Goal: Task Accomplishment & Management: Complete application form

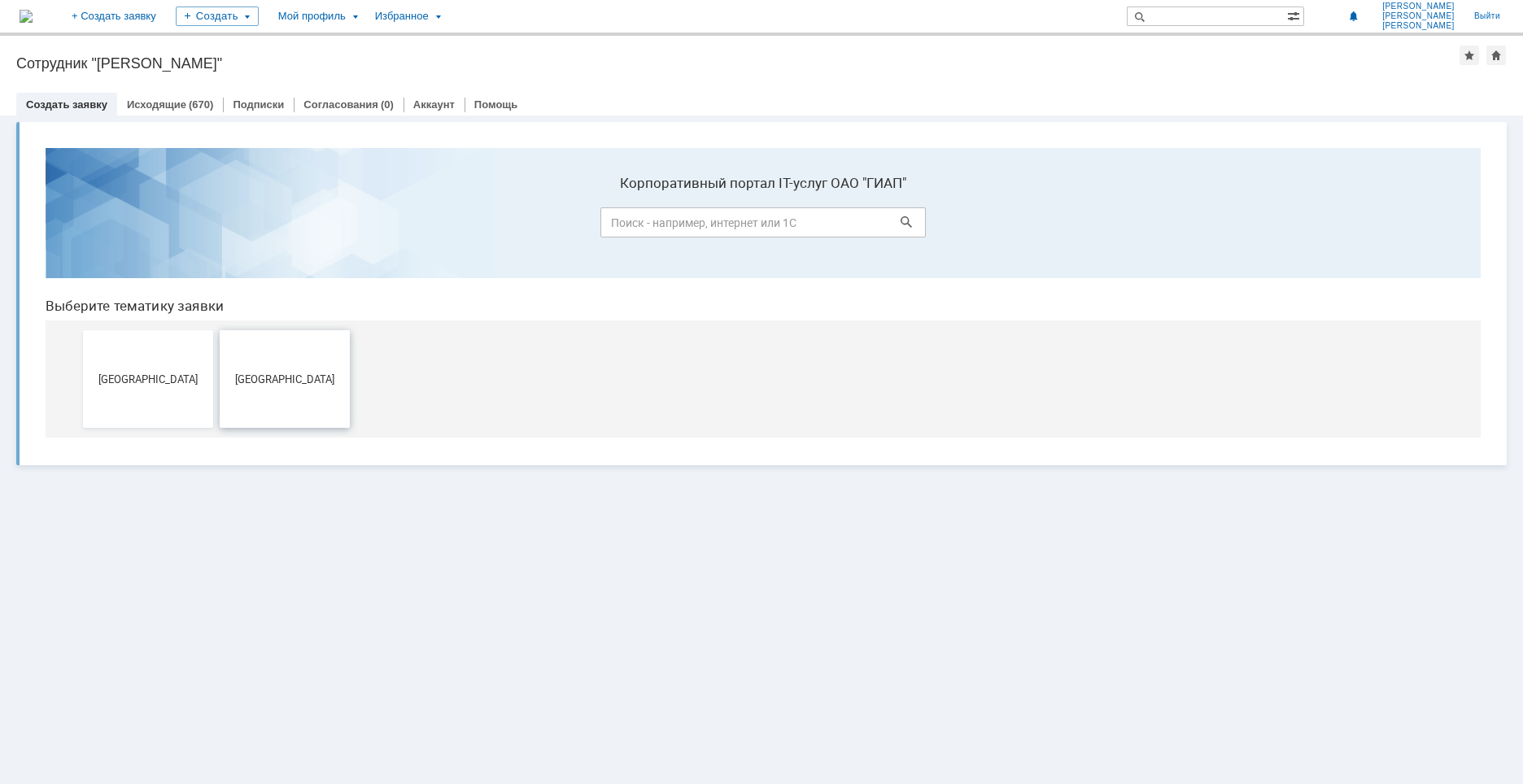
click at [315, 386] on button "[GEOGRAPHIC_DATA]" at bounding box center [284, 378] width 130 height 98
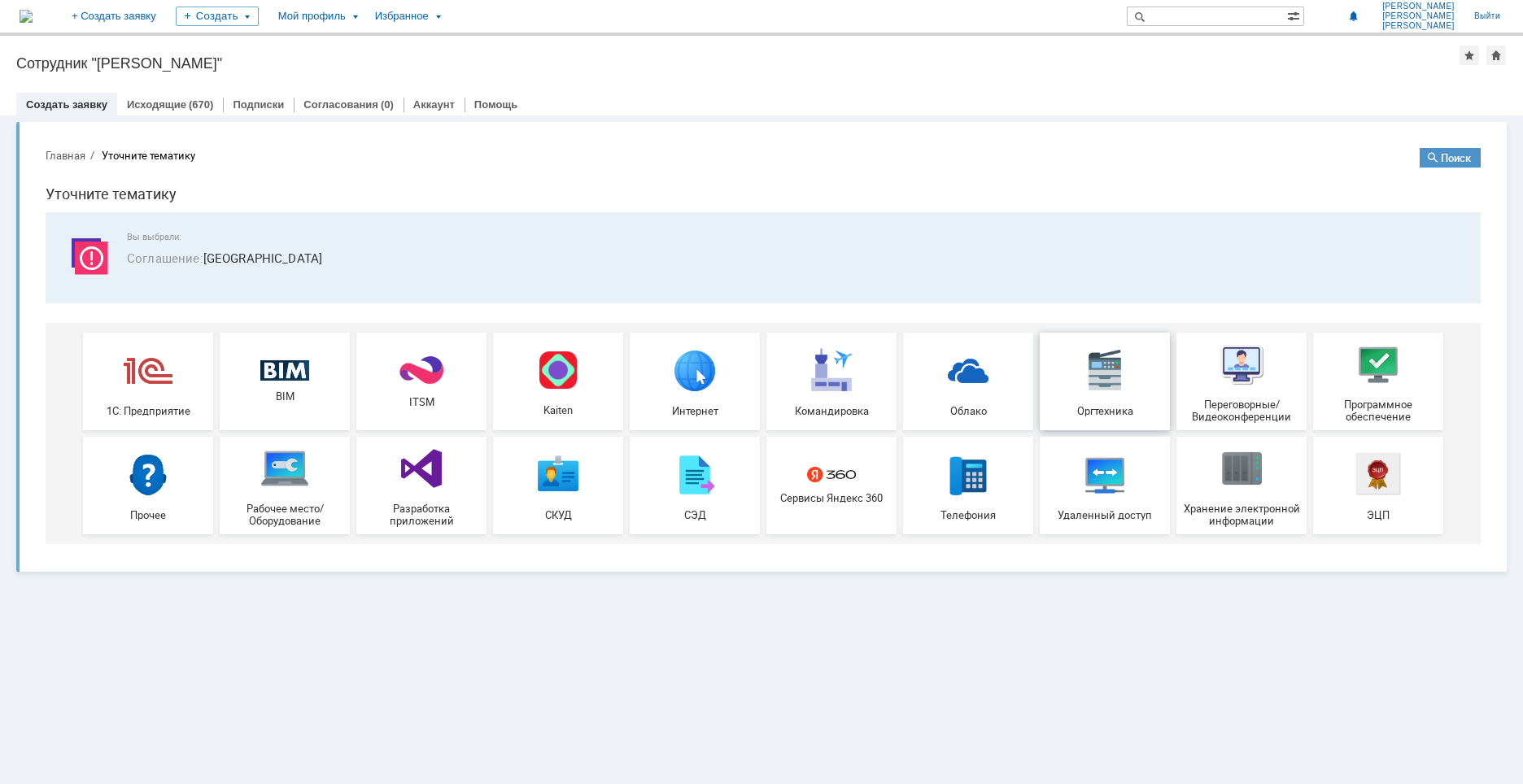
click at [1104, 383] on img at bounding box center [1104, 370] width 48 height 48
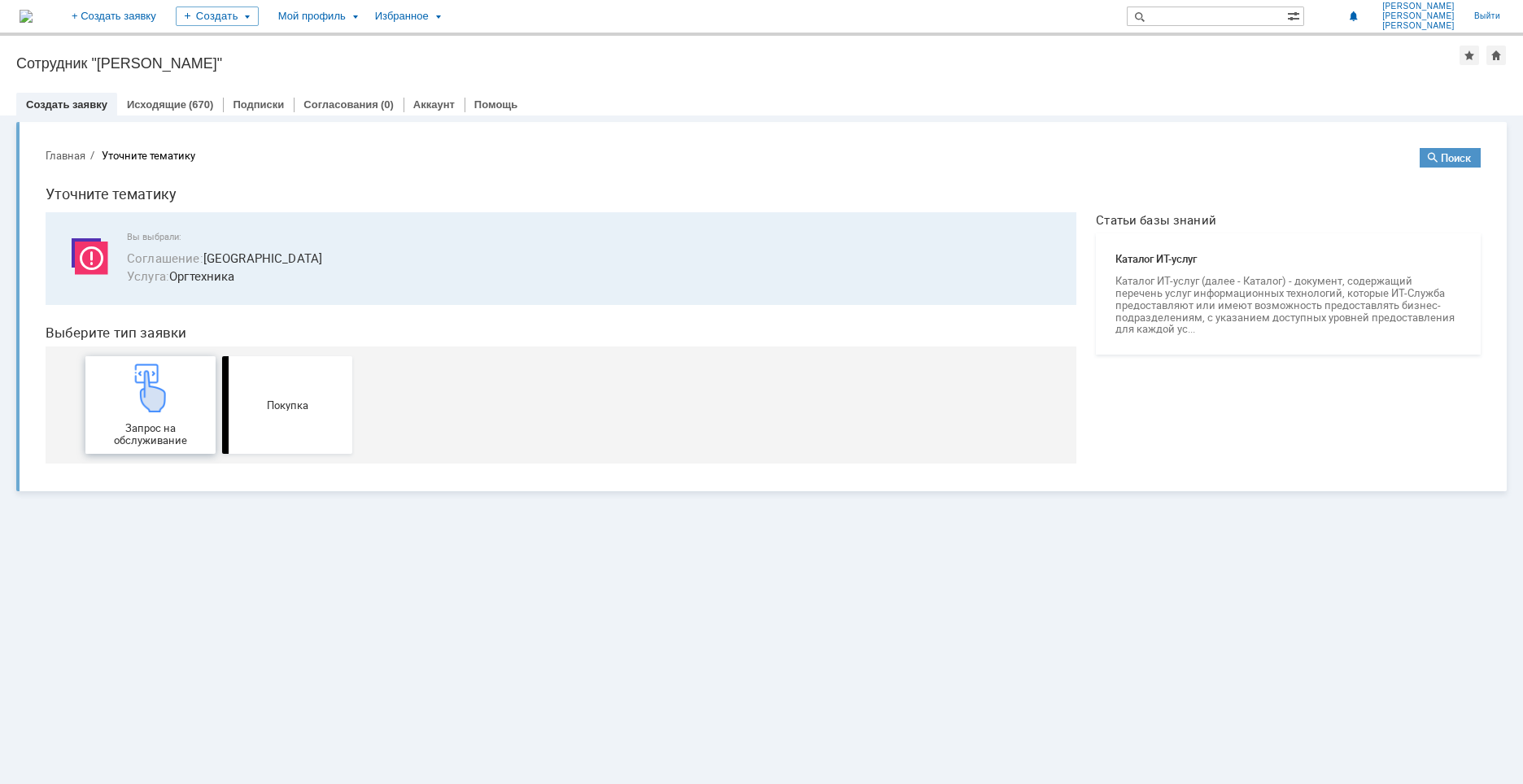
click at [162, 394] on img at bounding box center [150, 387] width 48 height 48
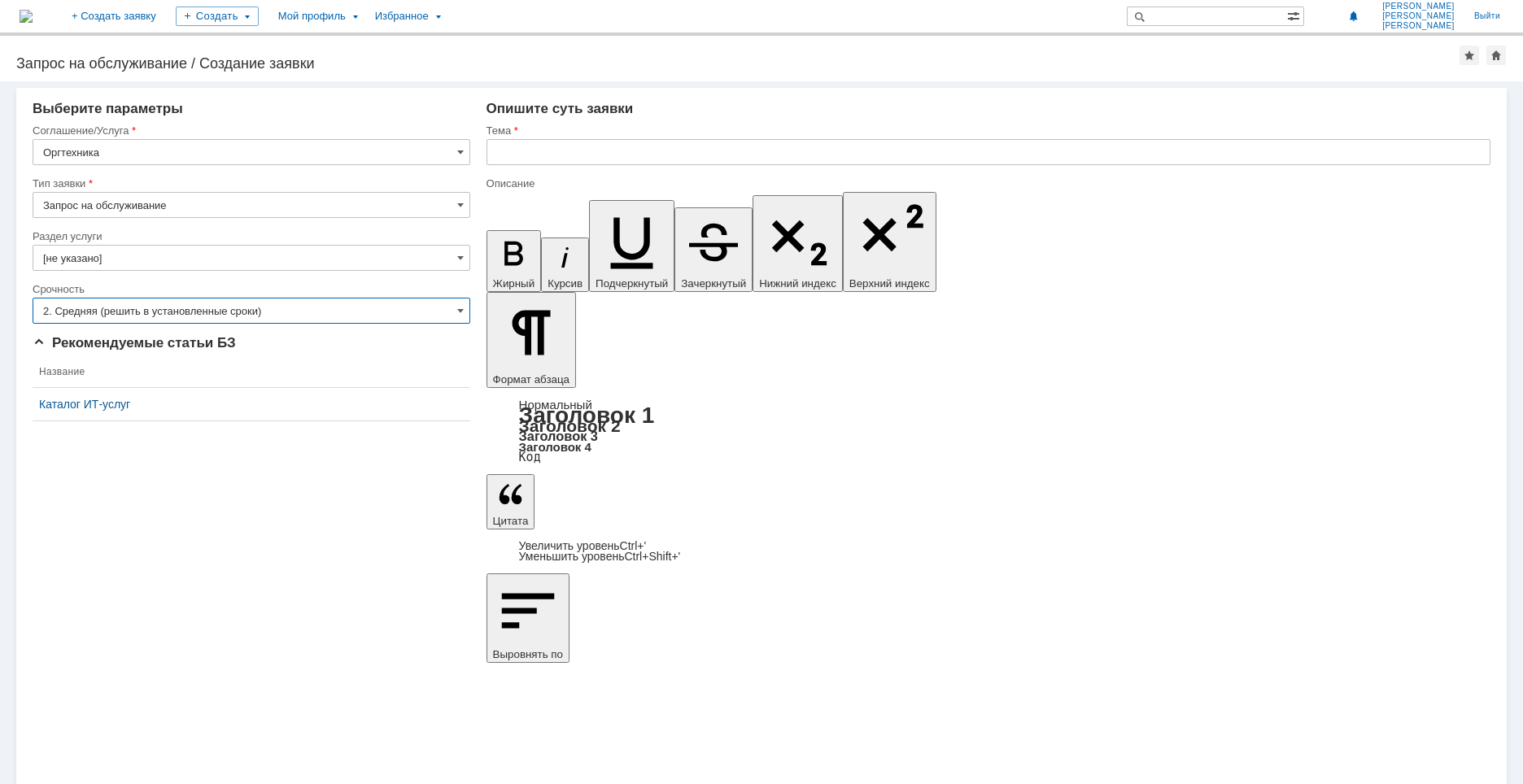
click at [198, 315] on input "2. Средняя (решить в установленные сроки)" at bounding box center [250, 310] width 437 height 26
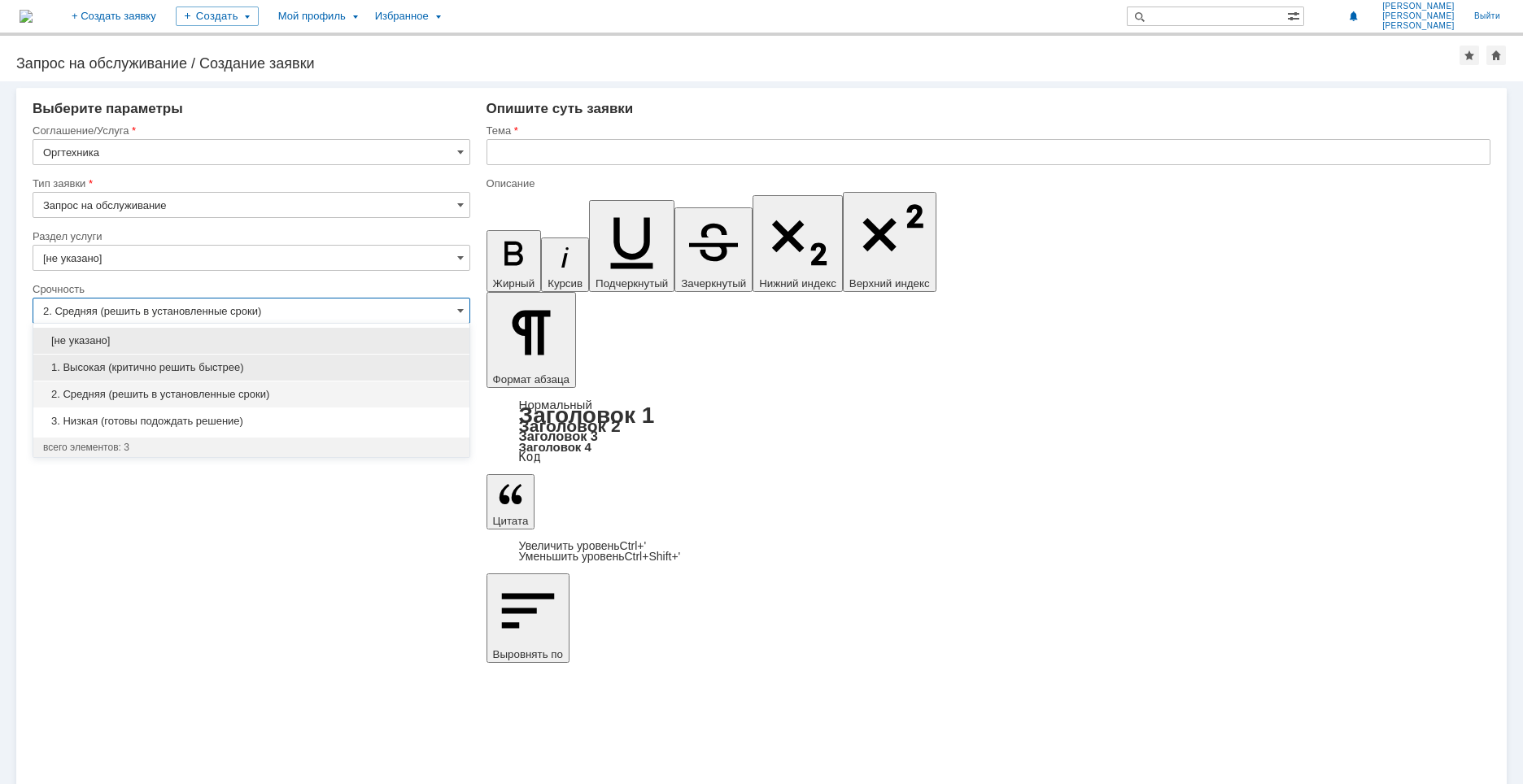
click at [205, 369] on span "1. Высокая (критично решить быстрее)" at bounding box center [250, 368] width 416 height 13
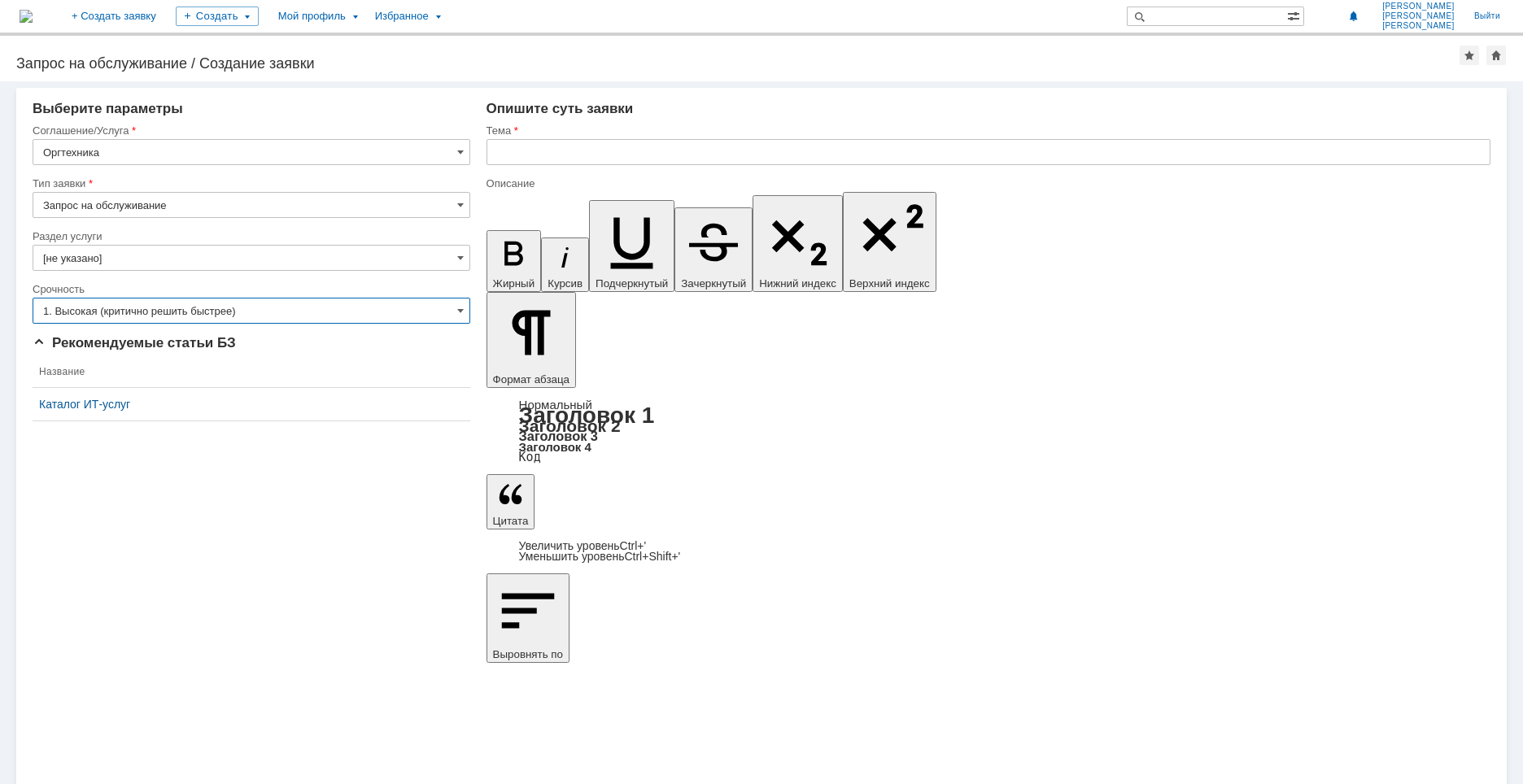
type input "1. Высокая (критично решить быстрее)"
click at [588, 154] on input "text" at bounding box center [988, 152] width 1003 height 26
click at [637, 148] on input "установить рулон А4 на ОСе500" at bounding box center [988, 152] width 1003 height 26
drag, startPoint x: 663, startPoint y: 151, endPoint x: 472, endPoint y: 151, distance: 191.0
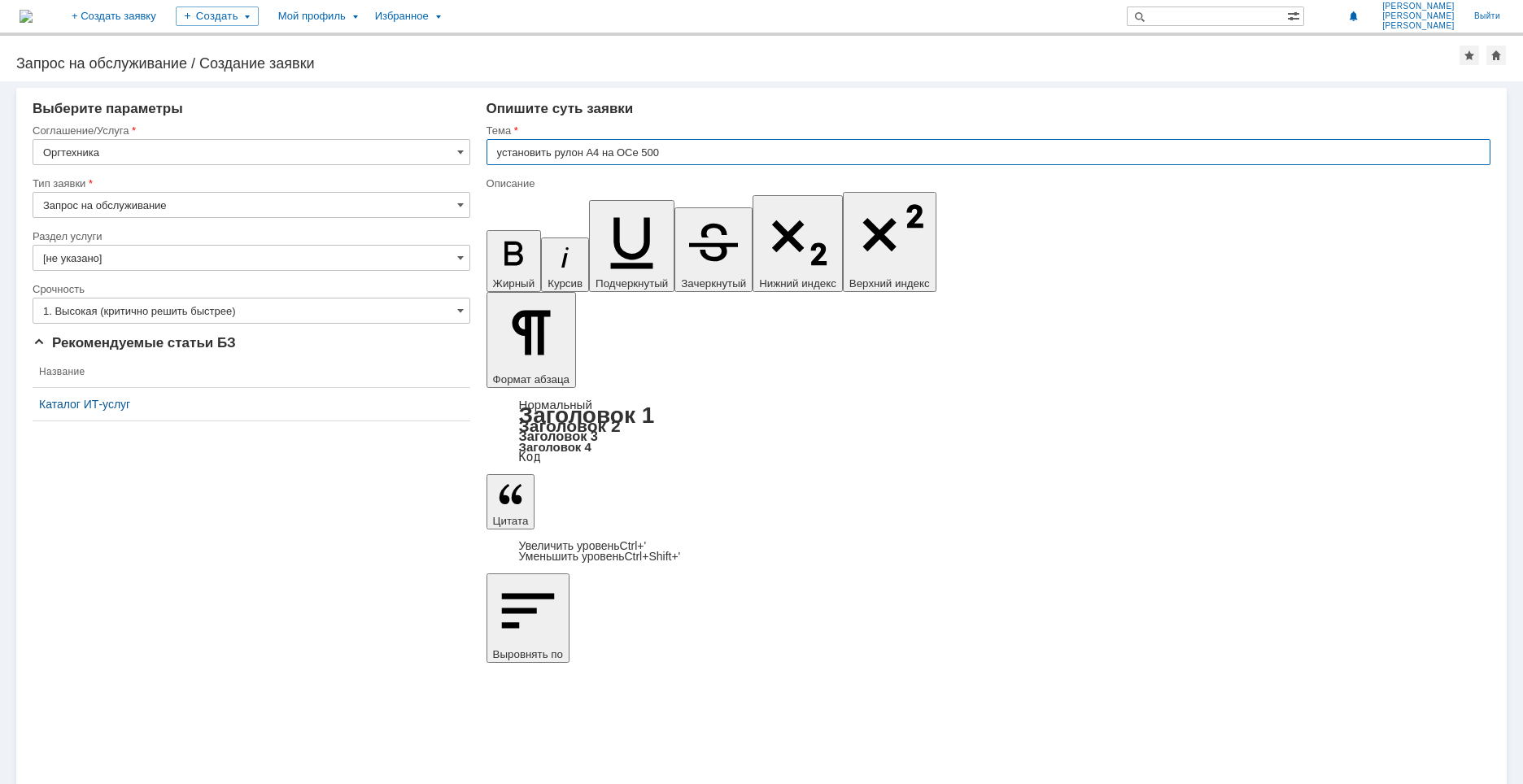
type input "установить рулон А4 на ОСе 500"
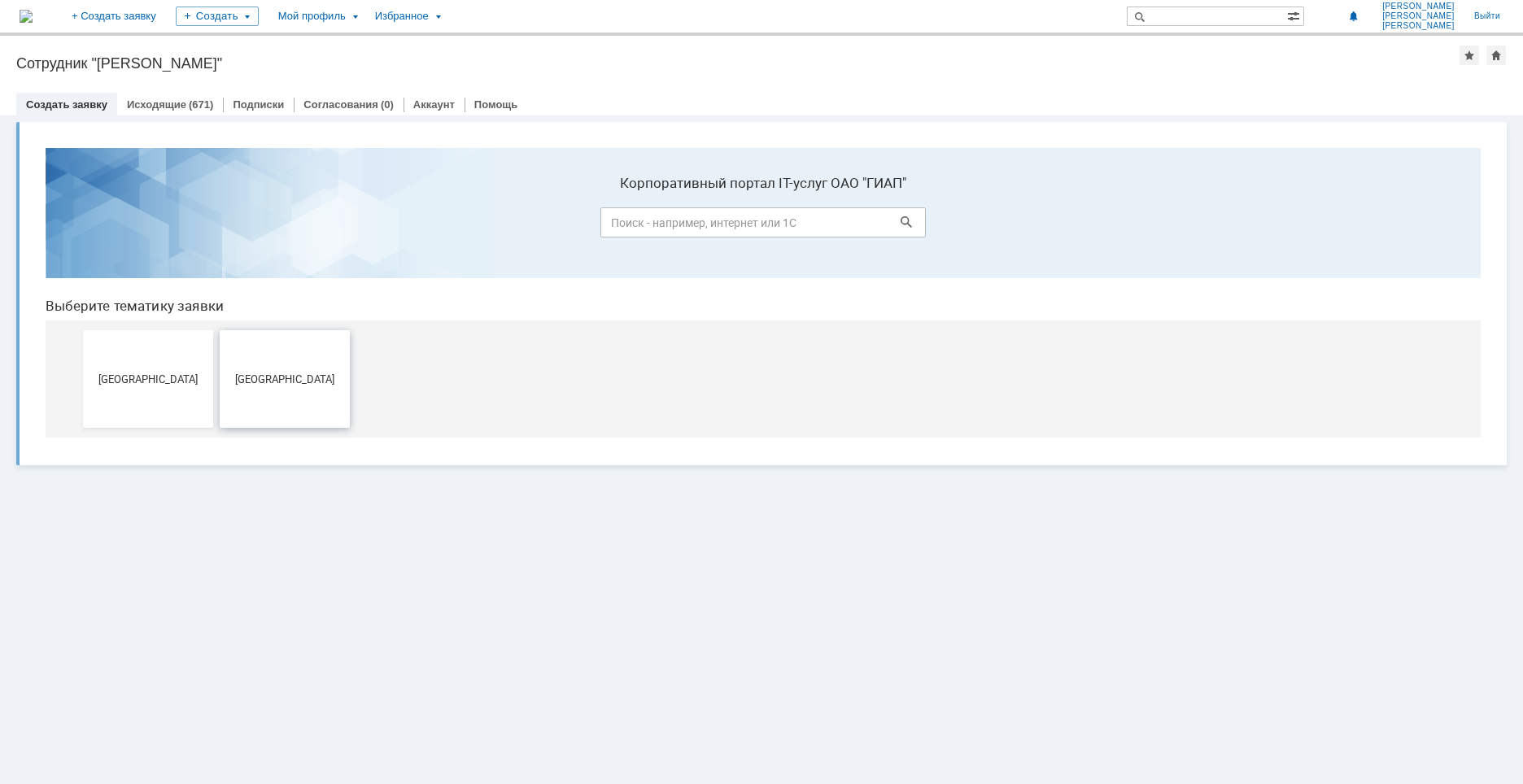
click at [307, 385] on span "[GEOGRAPHIC_DATA]" at bounding box center [284, 378] width 120 height 12
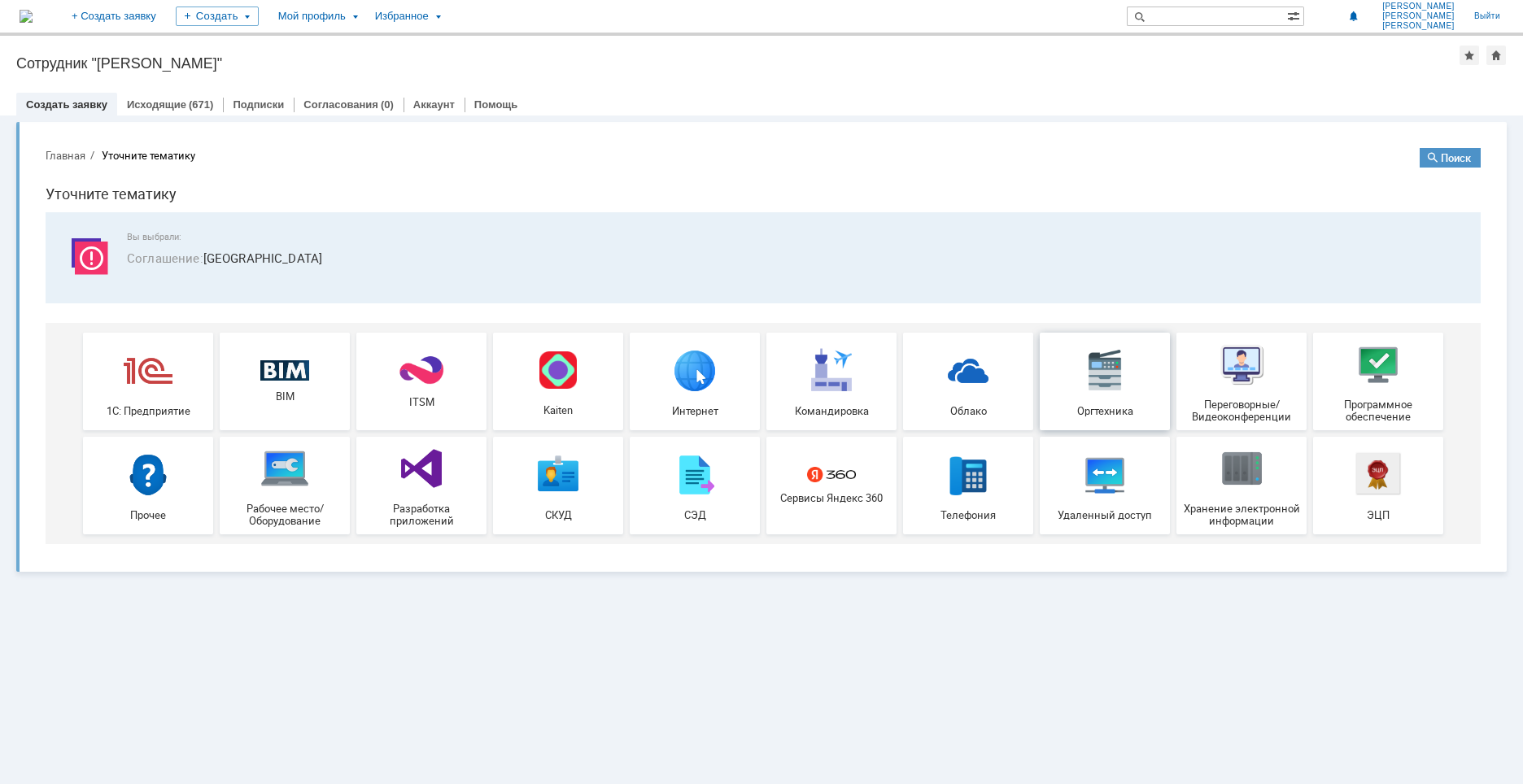
click at [1106, 382] on img at bounding box center [1104, 370] width 48 height 48
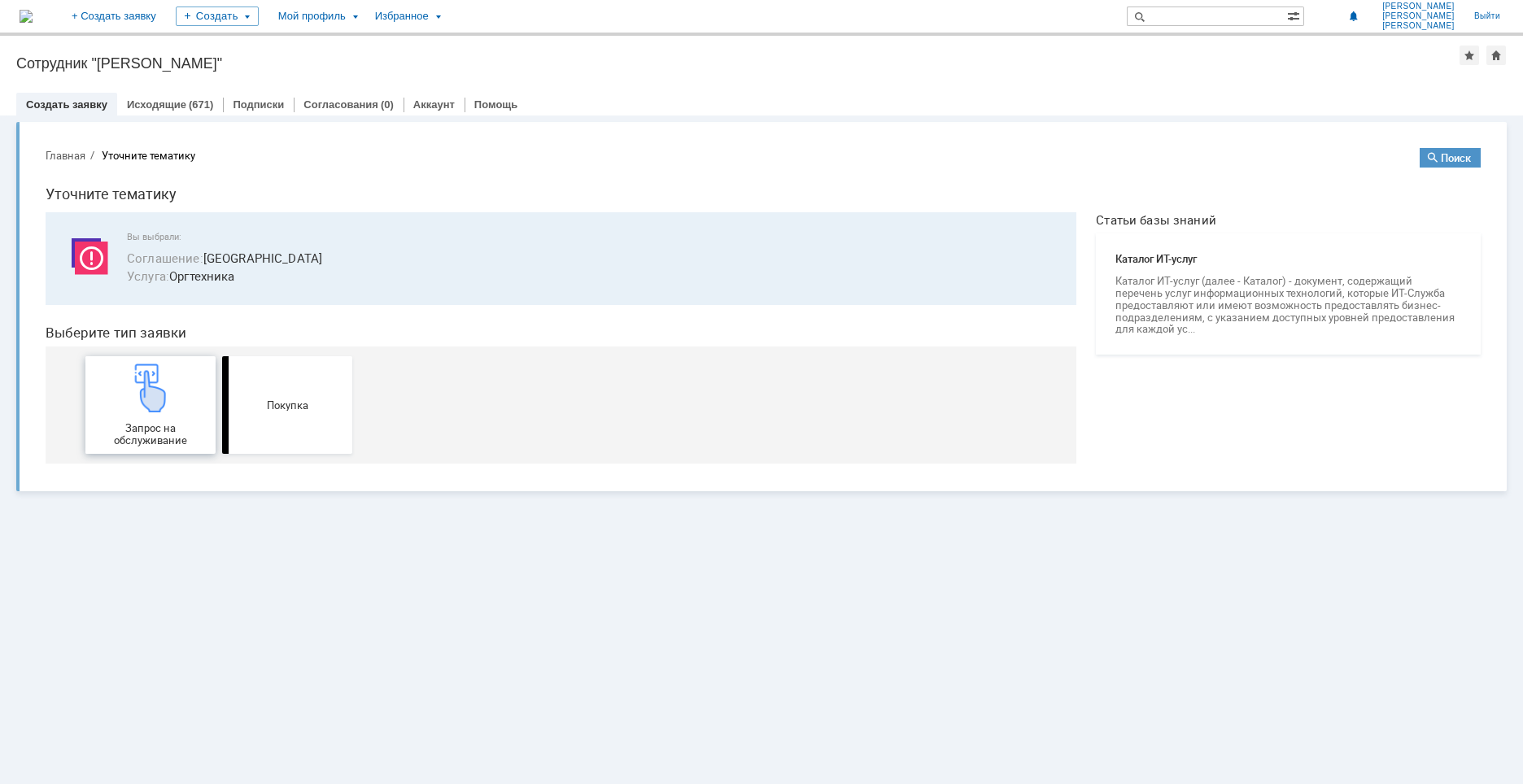
click at [167, 421] on div "Запрос на обслуживание" at bounding box center [150, 404] width 120 height 82
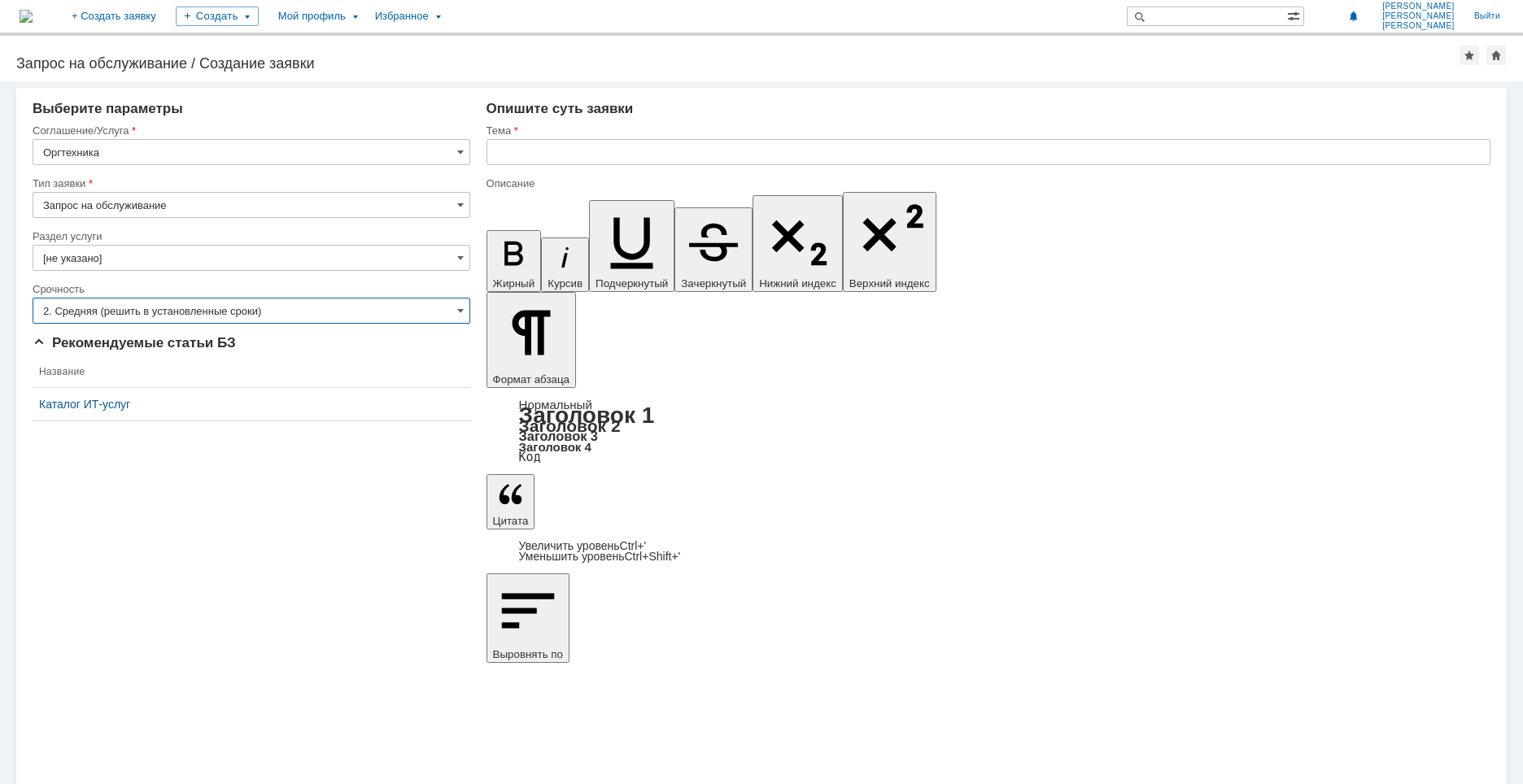
click at [197, 312] on input "2. Средняя (решить в установленные сроки)" at bounding box center [250, 310] width 437 height 26
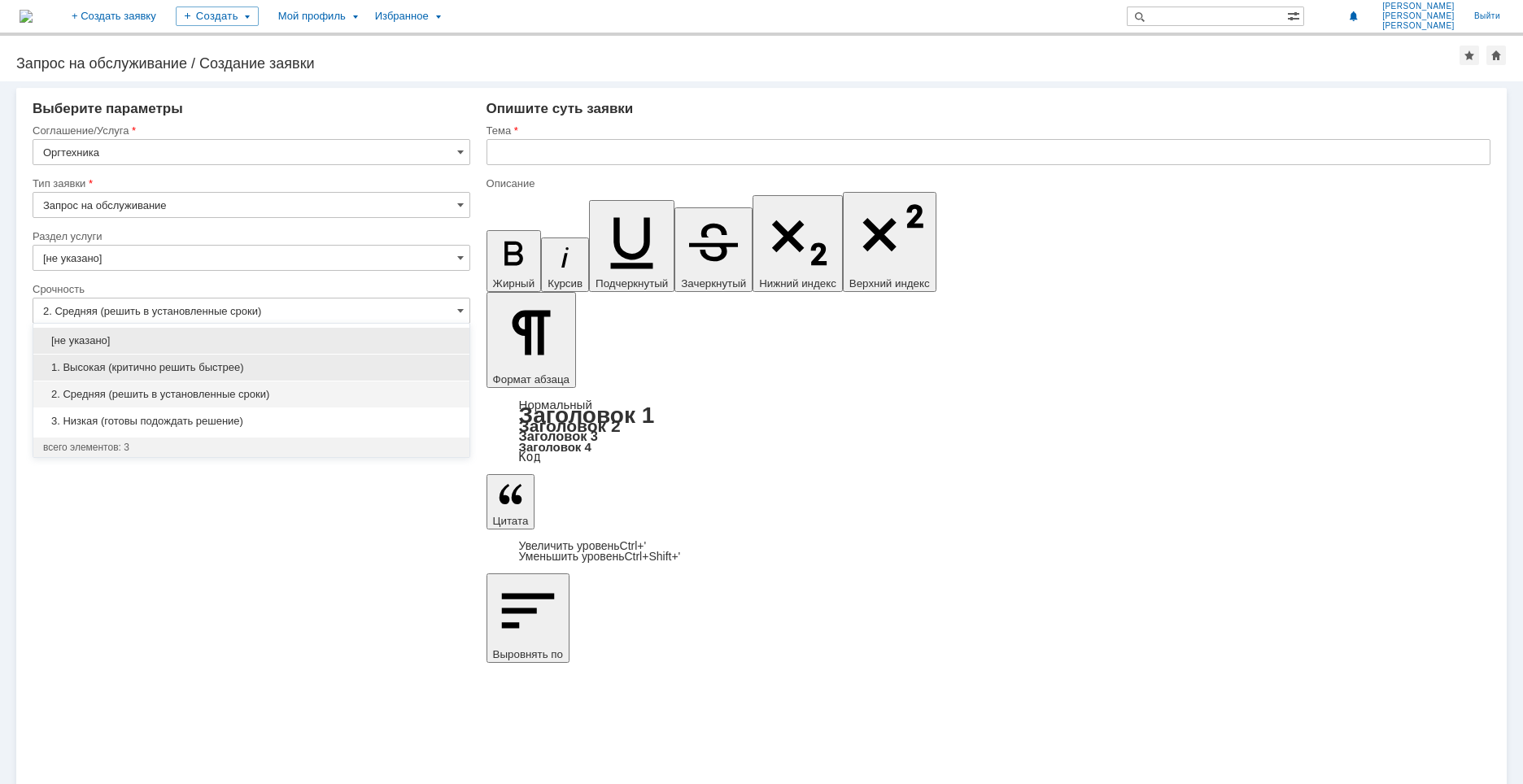
click at [187, 362] on span "1. Высокая (критично решить быстрее)" at bounding box center [250, 368] width 416 height 13
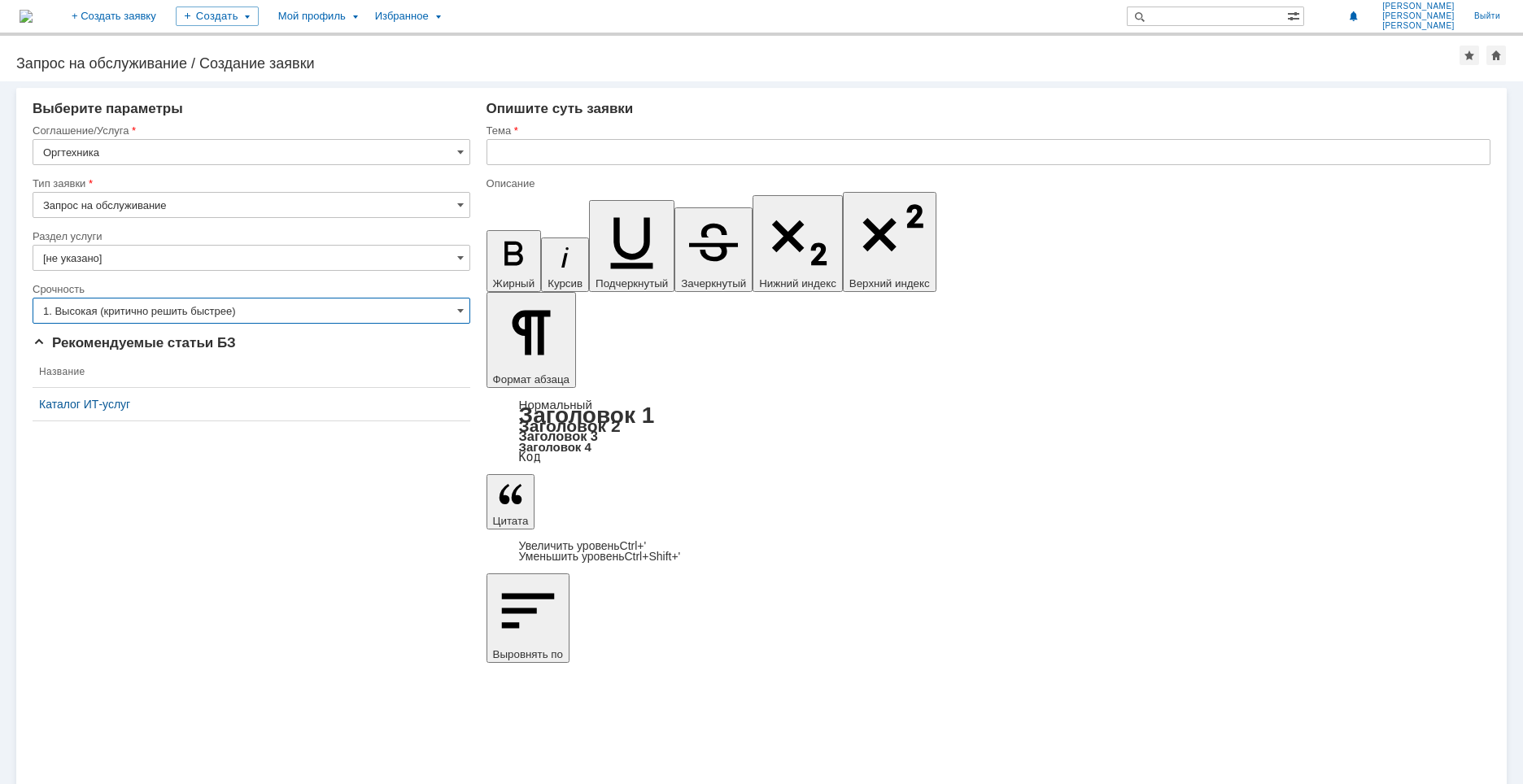
type input "1. Высокая (критично решить быстрее)"
click at [545, 148] on input "text" at bounding box center [988, 152] width 1003 height 26
type input "Установить рулон А4 на LP-2070"
click at [675, 137] on div "Тема" at bounding box center [988, 131] width 1003 height 15
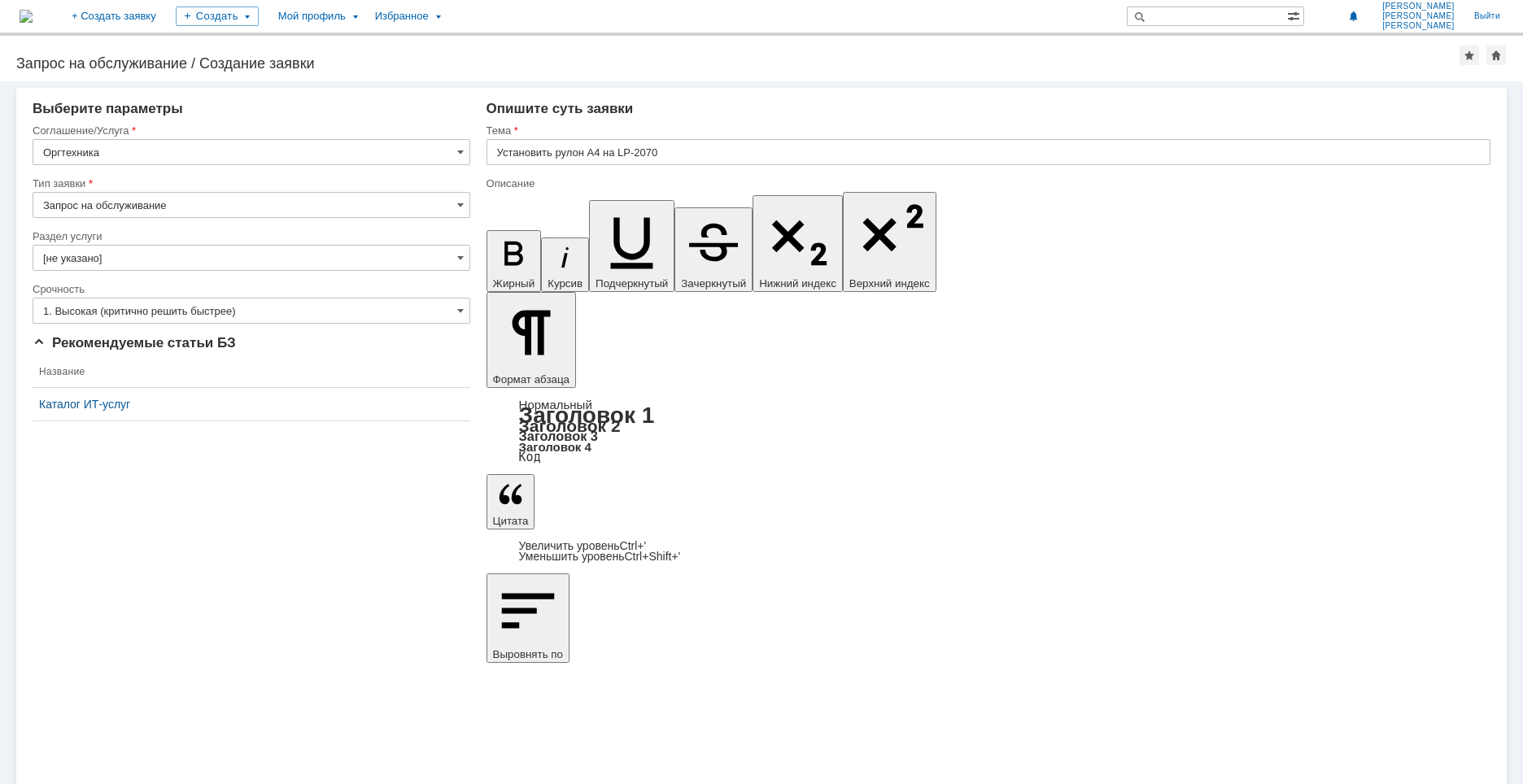
scroll to position [353, 6]
